Goal: Task Accomplishment & Management: Complete application form

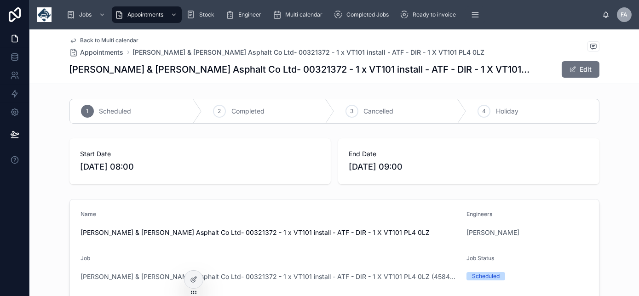
scroll to position [96, 0]
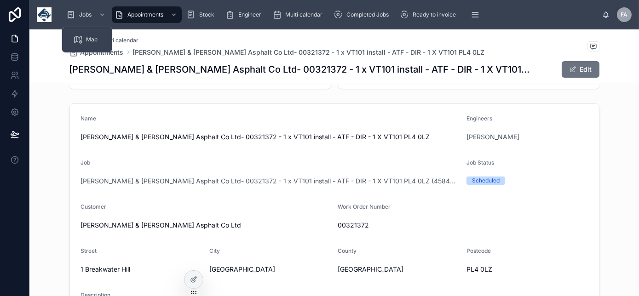
click at [130, 38] on span "Back to Multi calendar" at bounding box center [110, 40] width 58 height 7
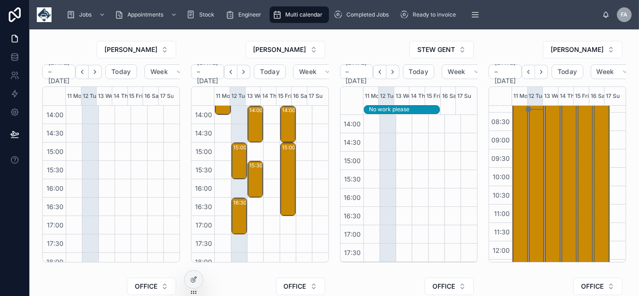
click at [515, 140] on div "08:00 – 17:00 [PERSON_NAME] Cleansing Ltd - 00322418 - TN360 CAMERAS X 107 DVR …" at bounding box center [521, 260] width 13 height 330
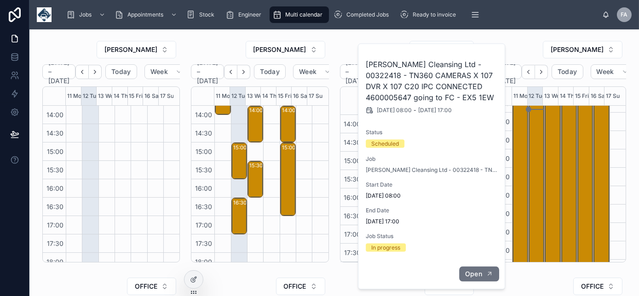
click at [482, 275] on button "Open" at bounding box center [479, 274] width 40 height 15
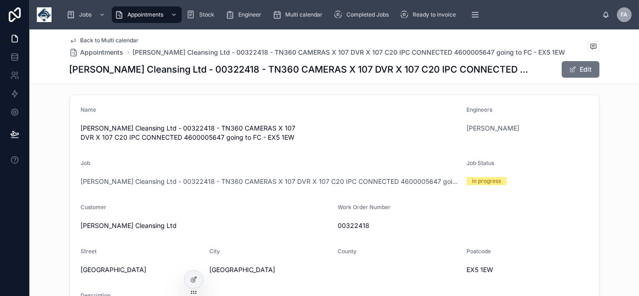
scroll to position [165, 0]
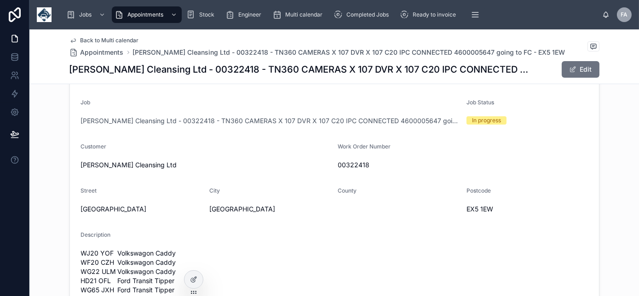
drag, startPoint x: 77, startPoint y: 209, endPoint x: 178, endPoint y: 208, distance: 100.8
click at [178, 208] on span "[GEOGRAPHIC_DATA]" at bounding box center [142, 209] width 122 height 9
copy span "[GEOGRAPHIC_DATA]"
click at [117, 40] on span "Back to Multi calendar" at bounding box center [110, 40] width 58 height 7
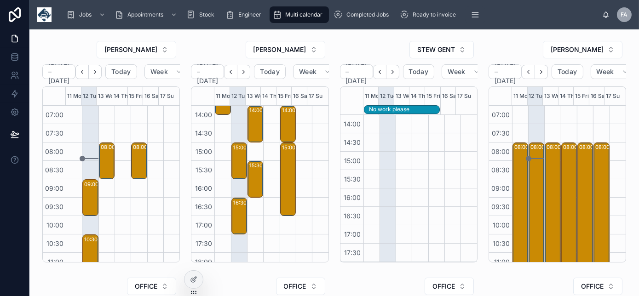
scroll to position [41, 0]
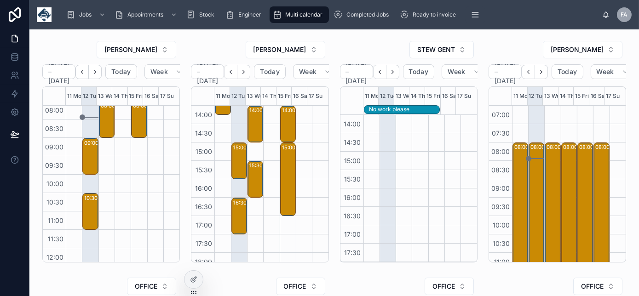
click at [224, 168] on div "08:30 – 09:30 Readypower Rail Services Limited - [PHONE_NUMBER] - 1x service ca…" at bounding box center [223, 69] width 16 height 442
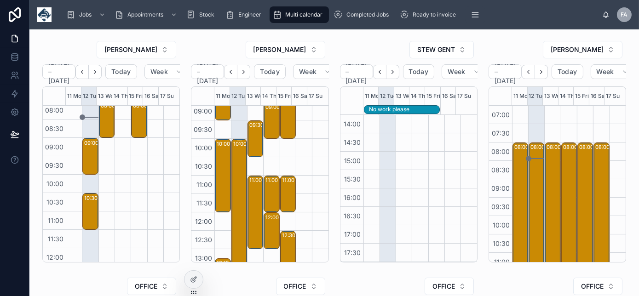
scroll to position [83, 0]
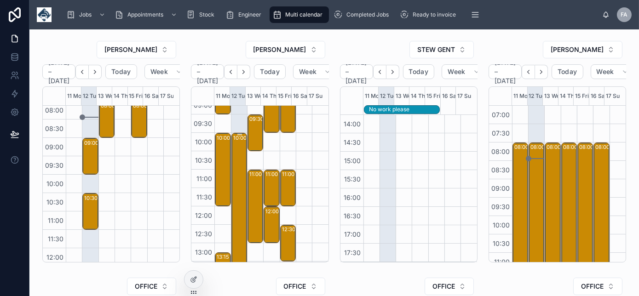
click at [236, 181] on div "10:00 – 14:00 [PERSON_NAME] Cleansing Ltd - 00322418 - TN360 CAMERAS X 107 DVR …" at bounding box center [239, 206] width 13 height 145
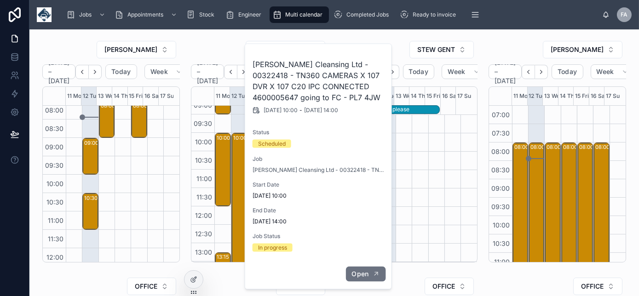
click at [372, 277] on button "Open" at bounding box center [366, 274] width 40 height 15
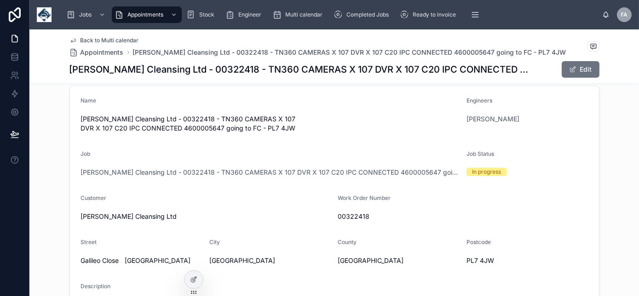
scroll to position [41, 0]
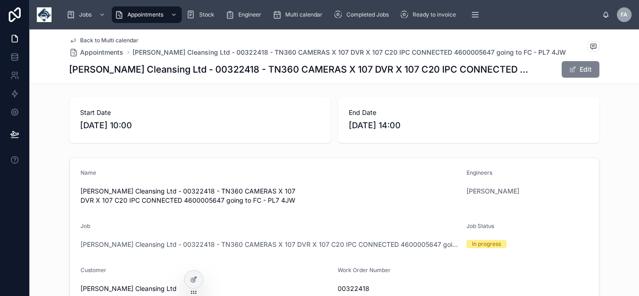
click at [573, 69] on span at bounding box center [572, 69] width 7 height 7
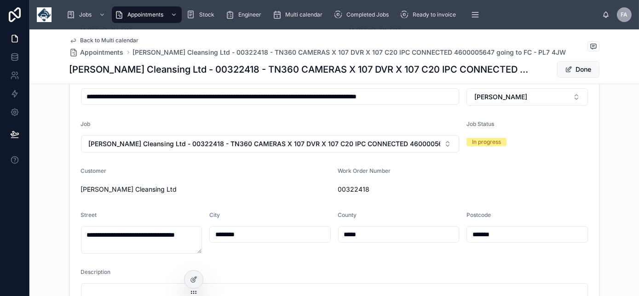
scroll to position [251, 0]
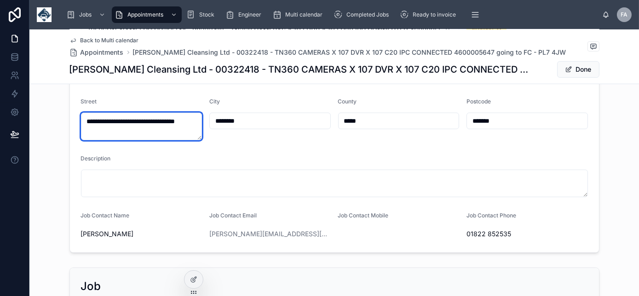
drag, startPoint x: 131, startPoint y: 132, endPoint x: 32, endPoint y: 92, distance: 106.8
click at [34, 92] on div "**********" at bounding box center [334, 101] width 610 height 312
paste textarea
type textarea "**********"
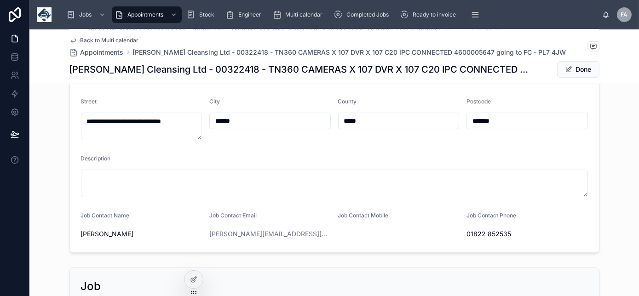
type input "******"
type input "*******"
click at [578, 67] on button "Done" at bounding box center [578, 69] width 42 height 17
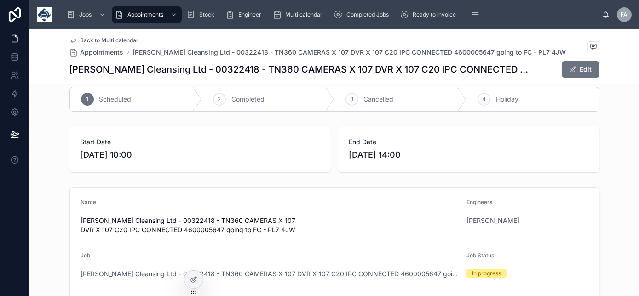
scroll to position [0, 0]
